Goal: Information Seeking & Learning: Learn about a topic

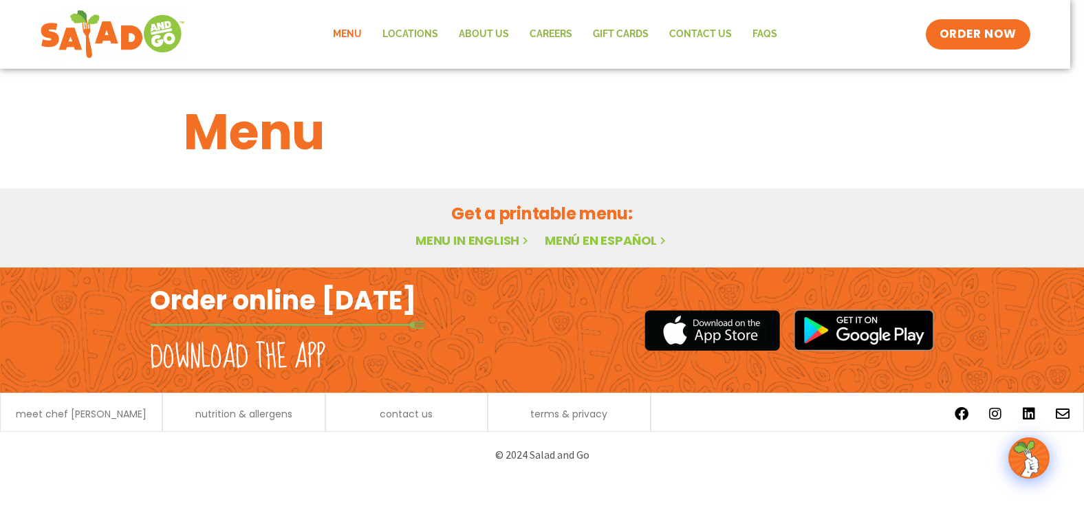
click at [460, 235] on link "Menu in English" at bounding box center [474, 240] width 116 height 17
click at [237, 142] on h1 "Menu" at bounding box center [542, 132] width 717 height 74
click at [455, 235] on link "Menu in English" at bounding box center [474, 240] width 116 height 17
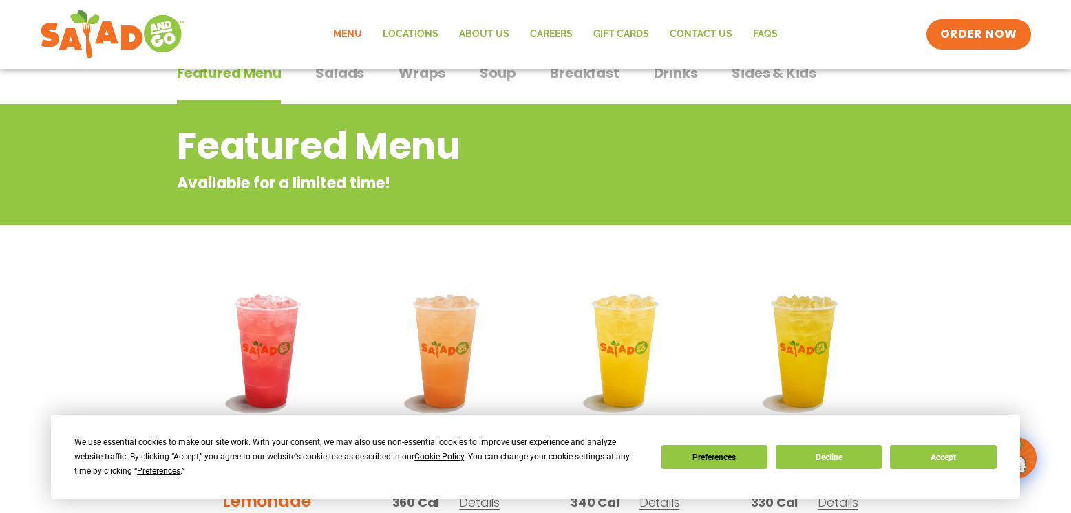
scroll to position [25, 0]
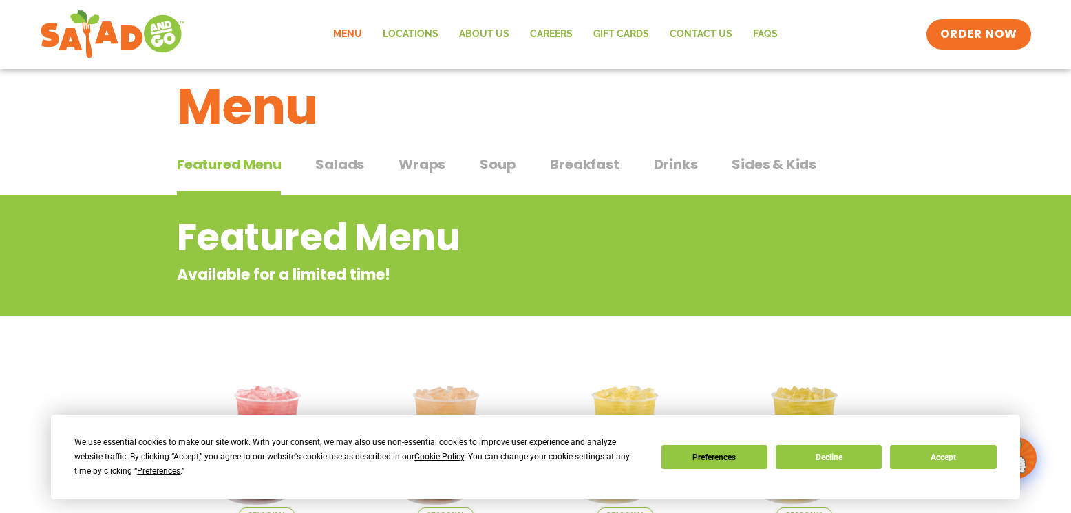
click at [331, 160] on span "Salads" at bounding box center [339, 164] width 49 height 21
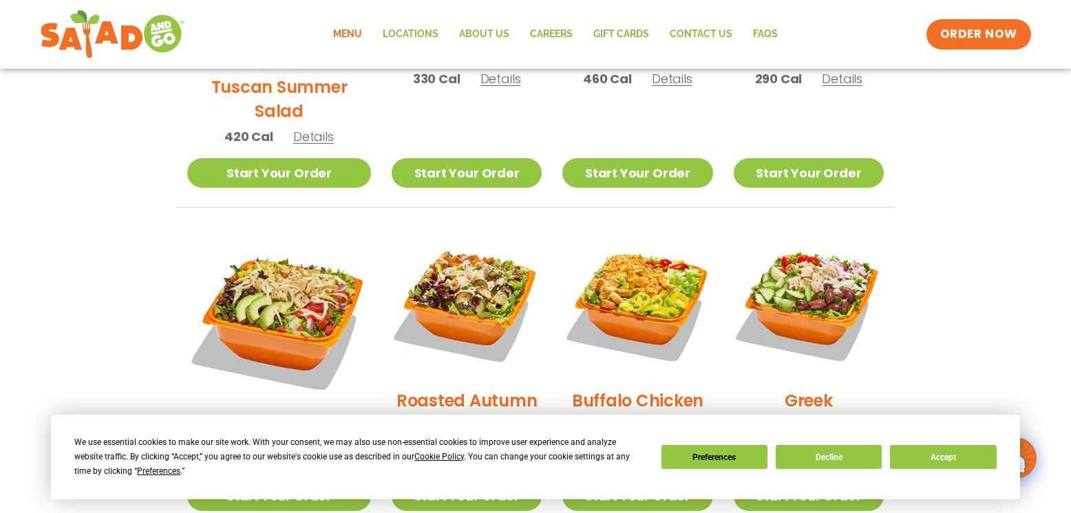
scroll to position [392, 0]
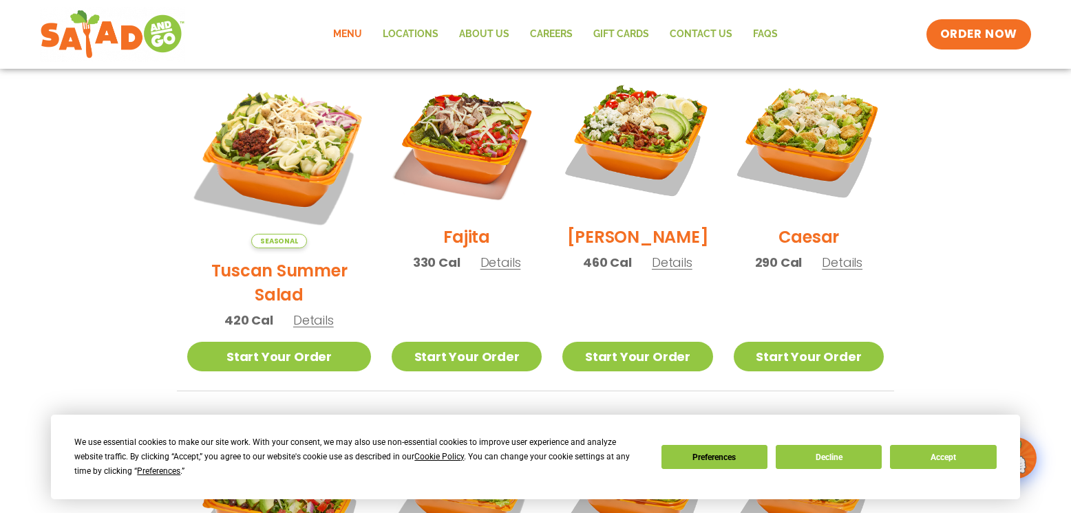
click at [611, 272] on span "460 Cal" at bounding box center [607, 262] width 49 height 19
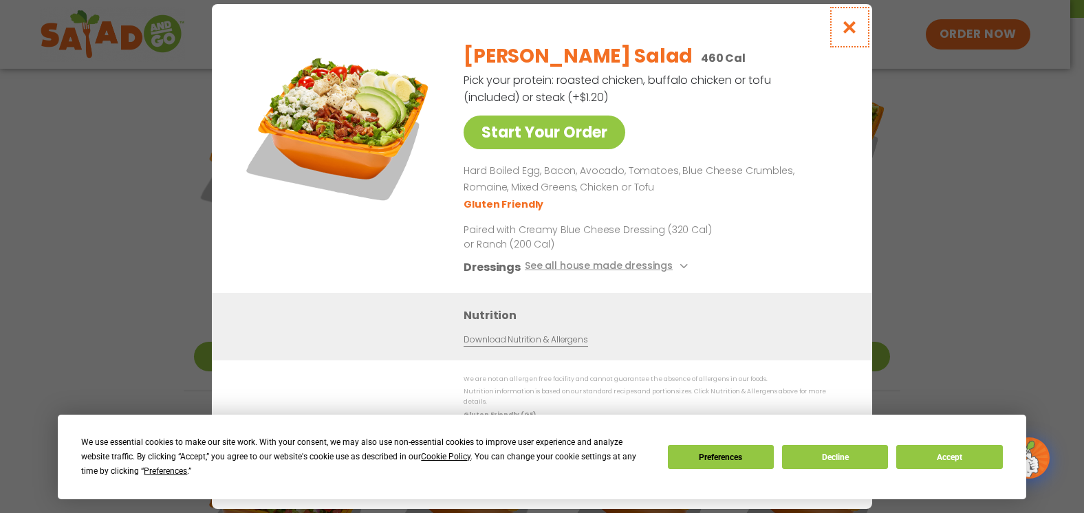
click at [848, 34] on icon "Close modal" at bounding box center [849, 27] width 17 height 14
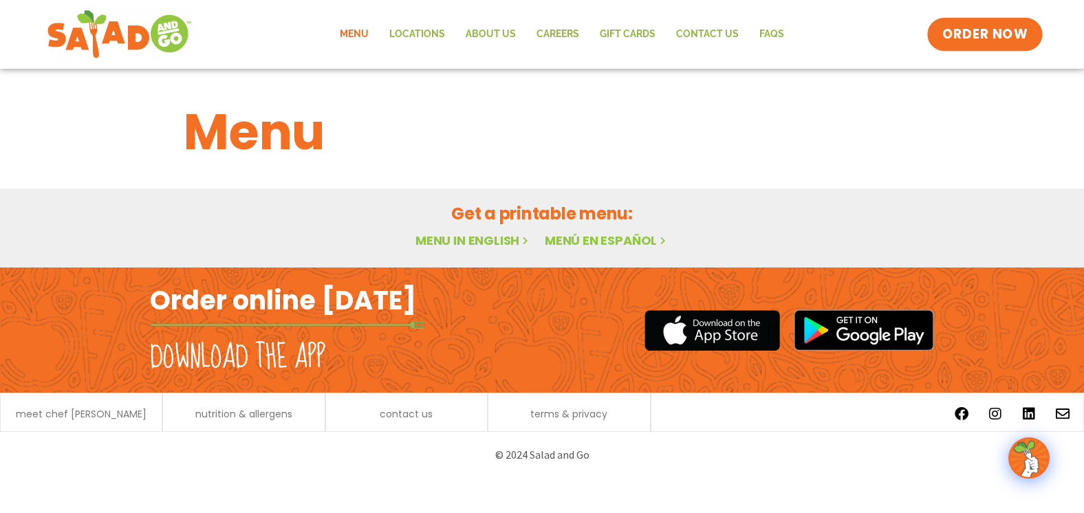
click at [1000, 25] on span "ORDER NOW" at bounding box center [985, 34] width 85 height 18
